Goal: Browse casually: Explore the website without a specific task or goal

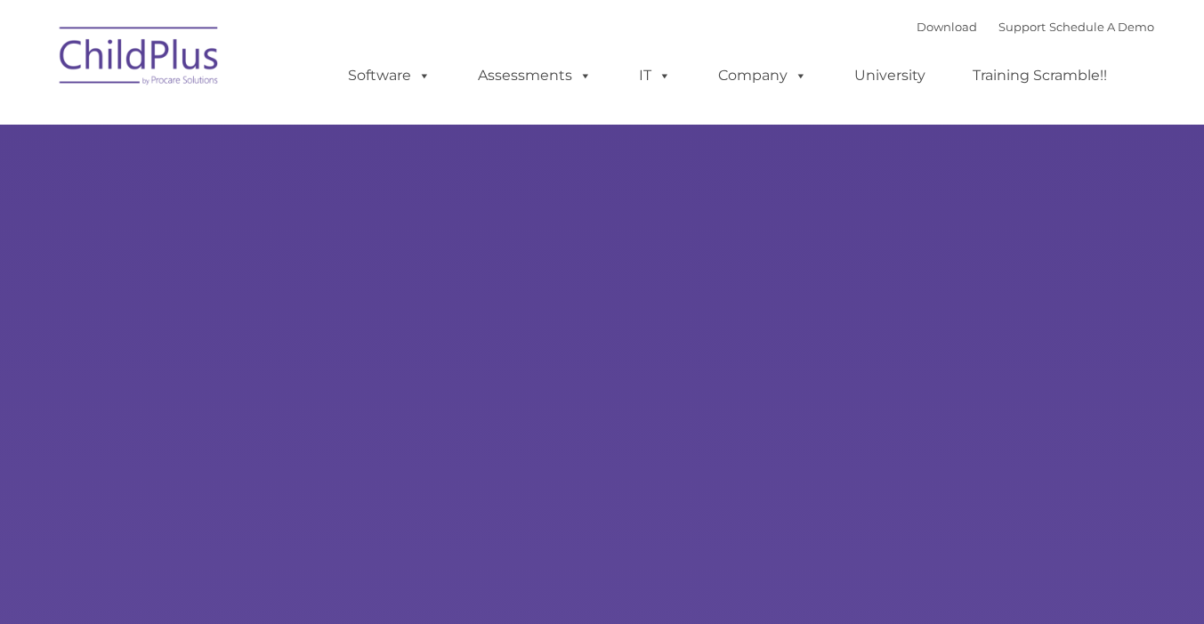
type input ""
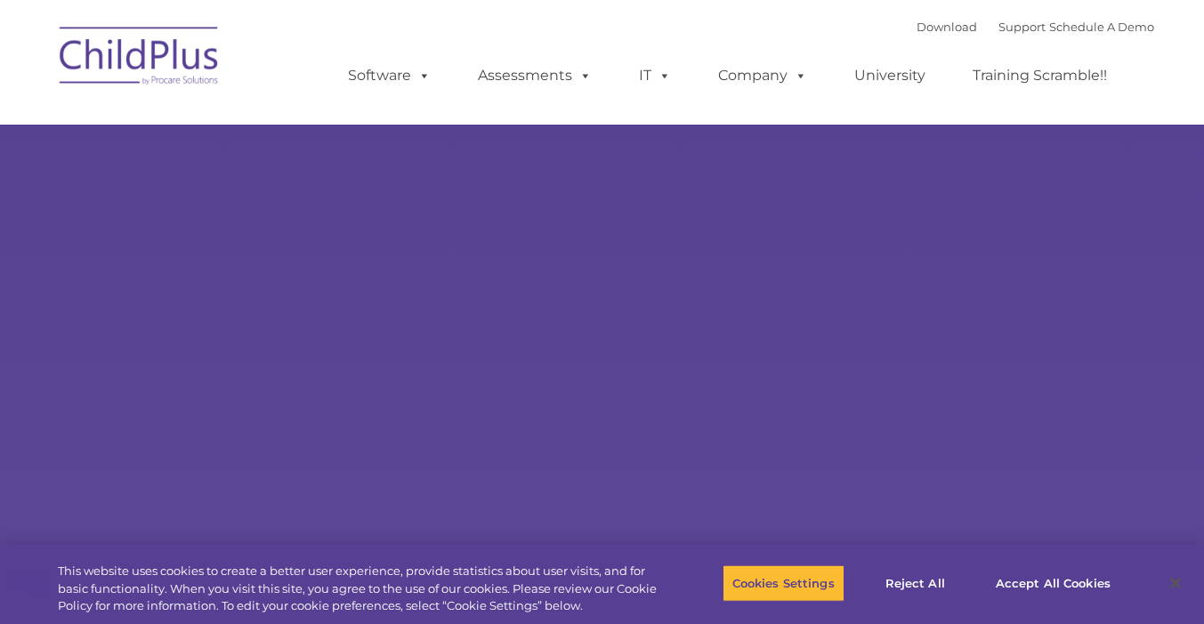
select select "MEDIUM"
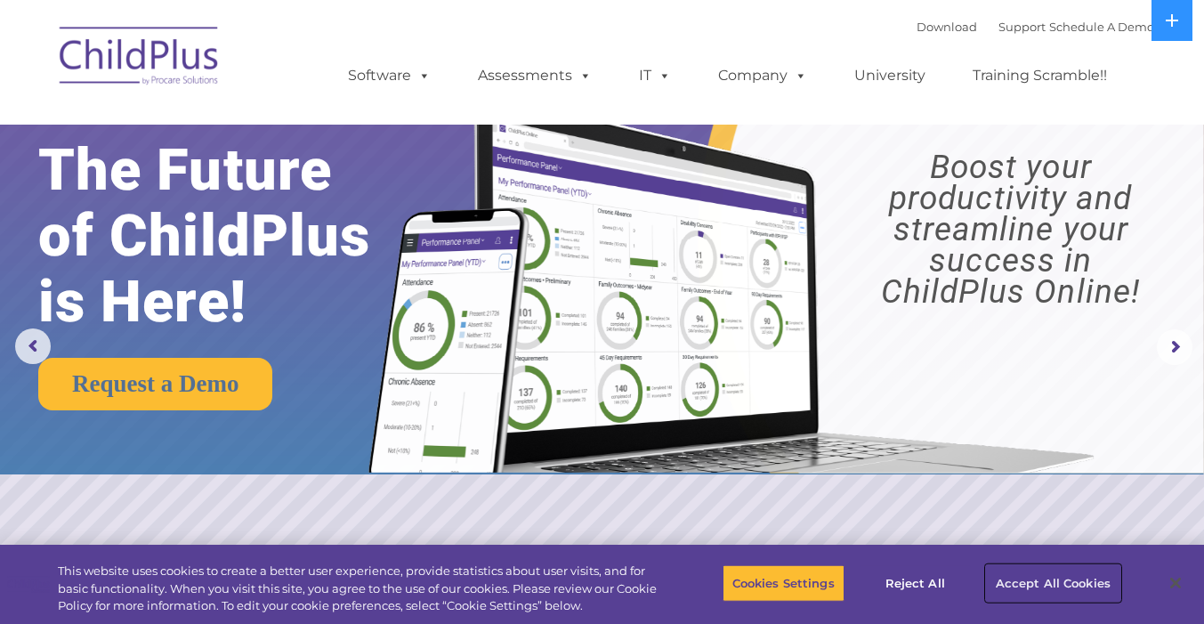
click at [1030, 584] on button "Accept All Cookies" at bounding box center [1053, 582] width 134 height 37
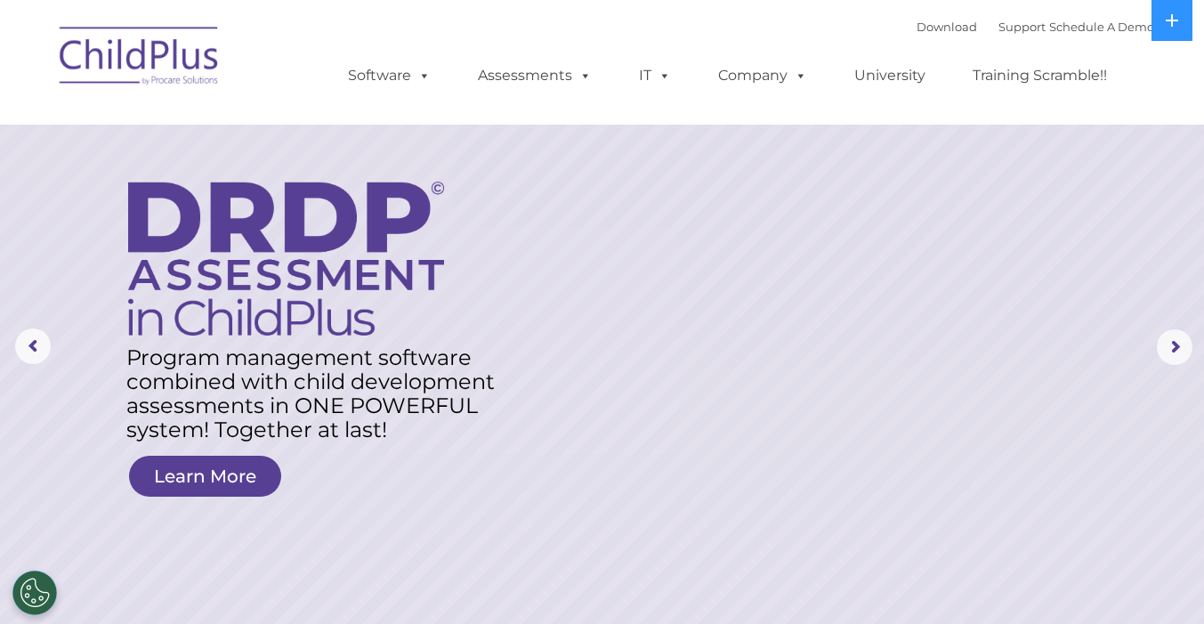
click at [169, 72] on img at bounding box center [140, 58] width 178 height 89
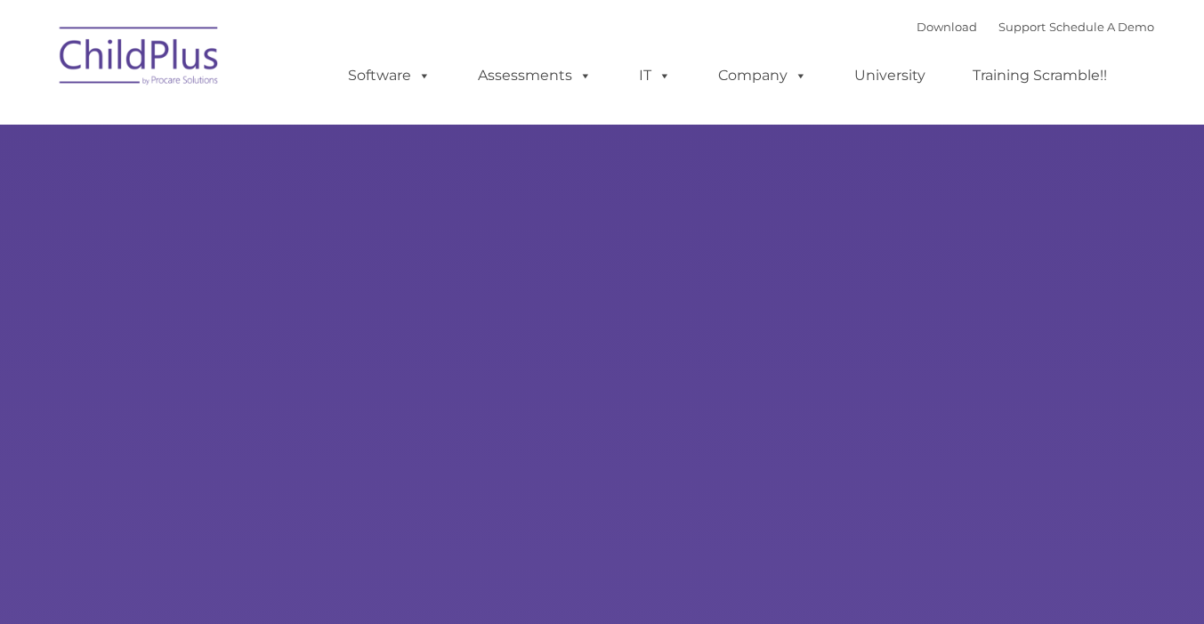
type input ""
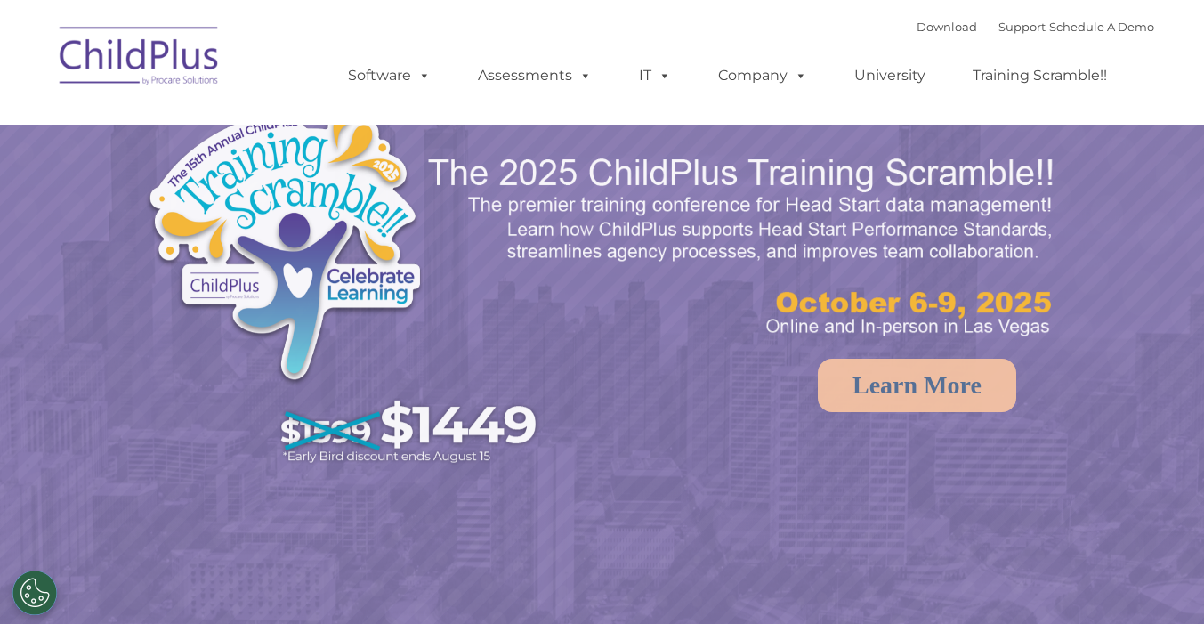
select select "MEDIUM"
